Goal: Information Seeking & Learning: Learn about a topic

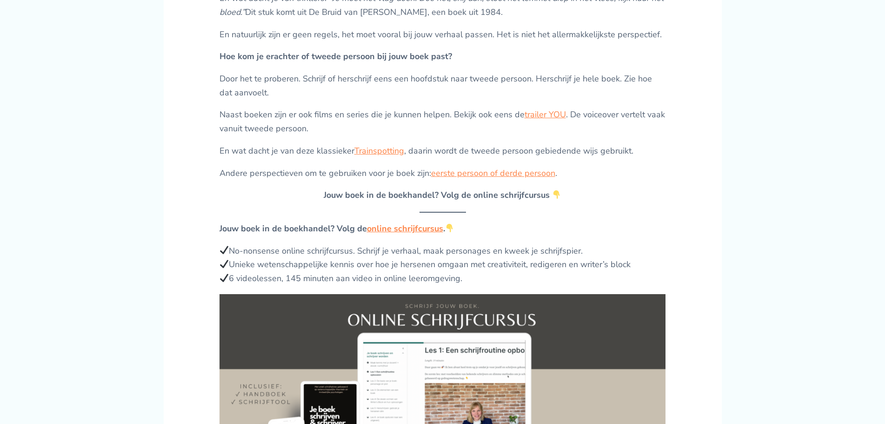
scroll to position [512, 0]
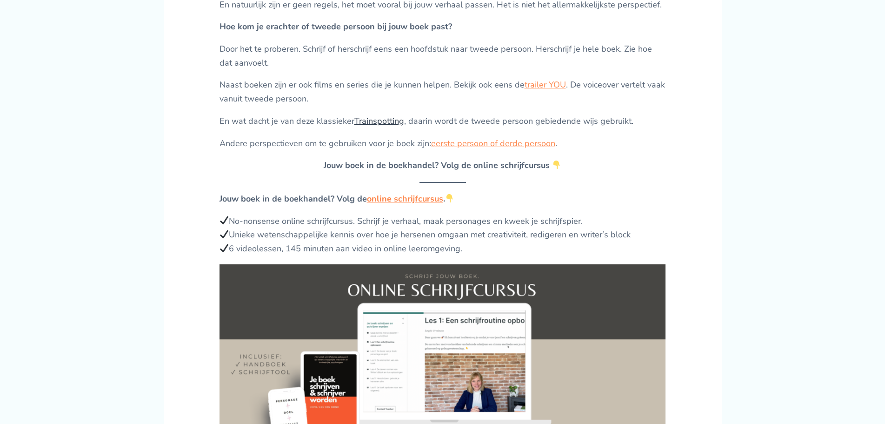
click at [374, 122] on link "Trainspotting" at bounding box center [379, 120] width 50 height 11
click at [484, 143] on link "eerste persoon of derde persoon" at bounding box center [493, 143] width 124 height 11
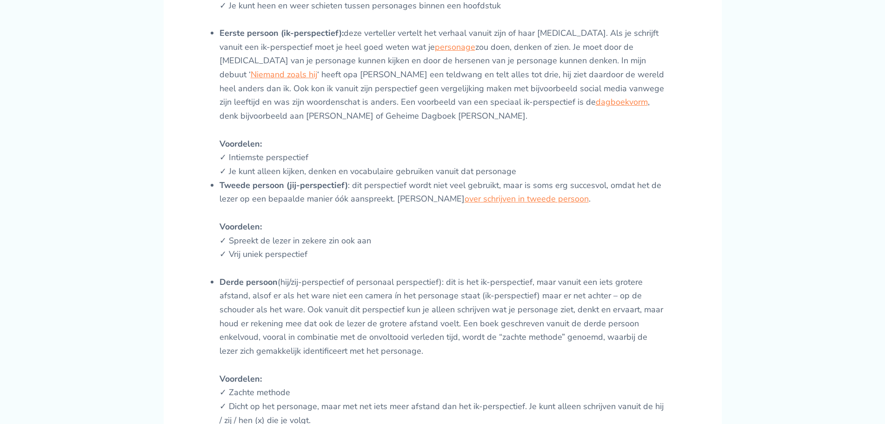
scroll to position [837, 0]
click at [494, 194] on link "over schrijven in tweede persoon" at bounding box center [527, 199] width 124 height 11
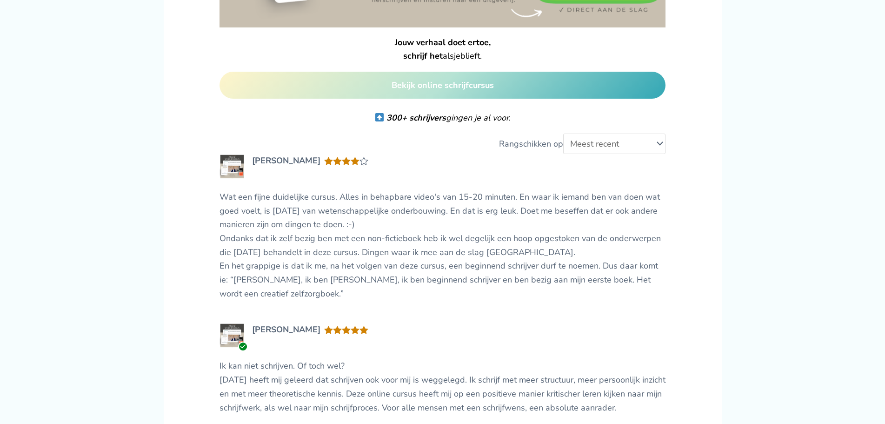
scroll to position [977, 0]
